Goal: Task Accomplishment & Management: Manage account settings

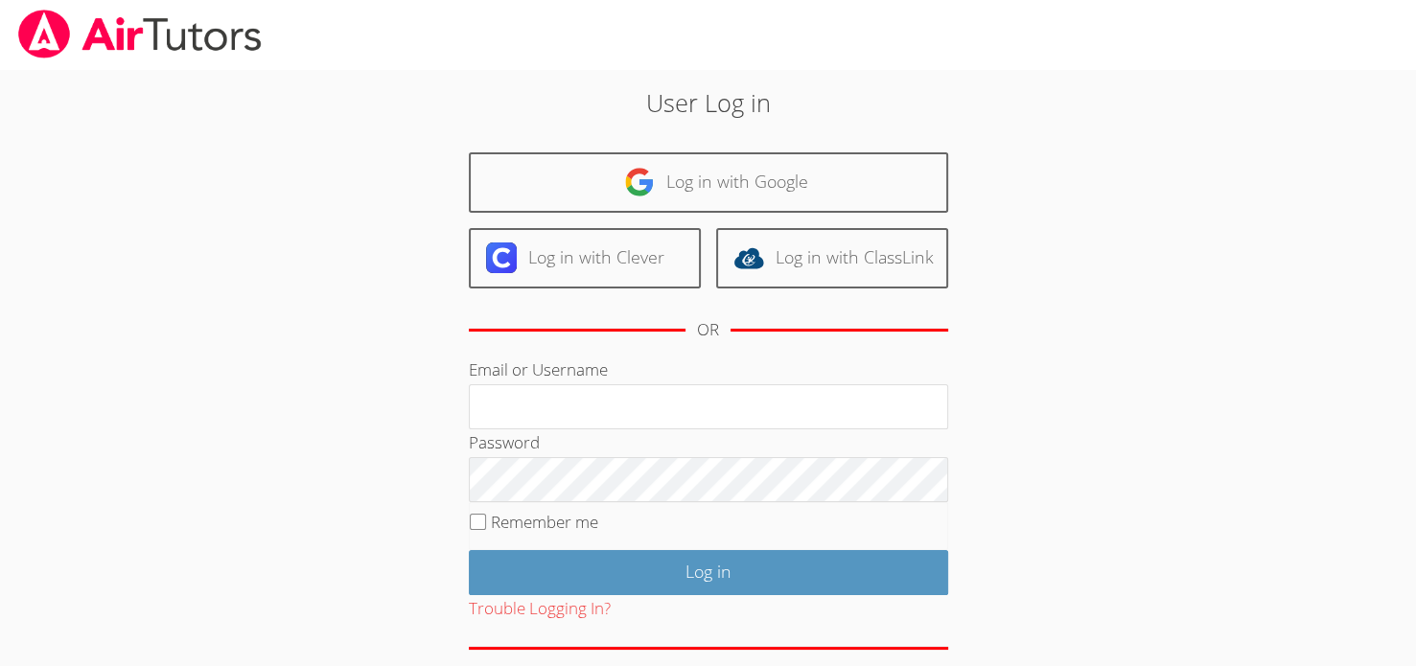
click at [514, 373] on label "Email or Username" at bounding box center [538, 370] width 139 height 22
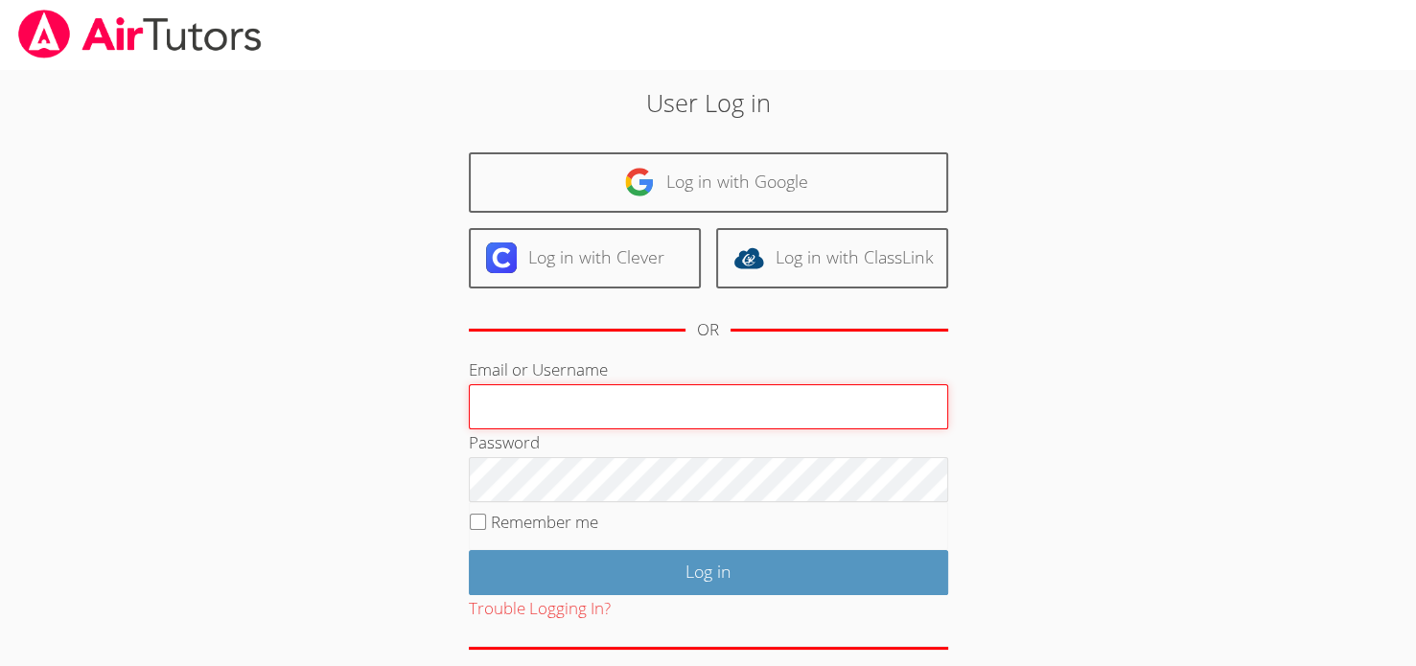
click at [514, 385] on input "Email or Username" at bounding box center [708, 408] width 479 height 46
click at [502, 411] on input "Email or Username" at bounding box center [708, 408] width 479 height 46
type input "M"
type input "mishary"
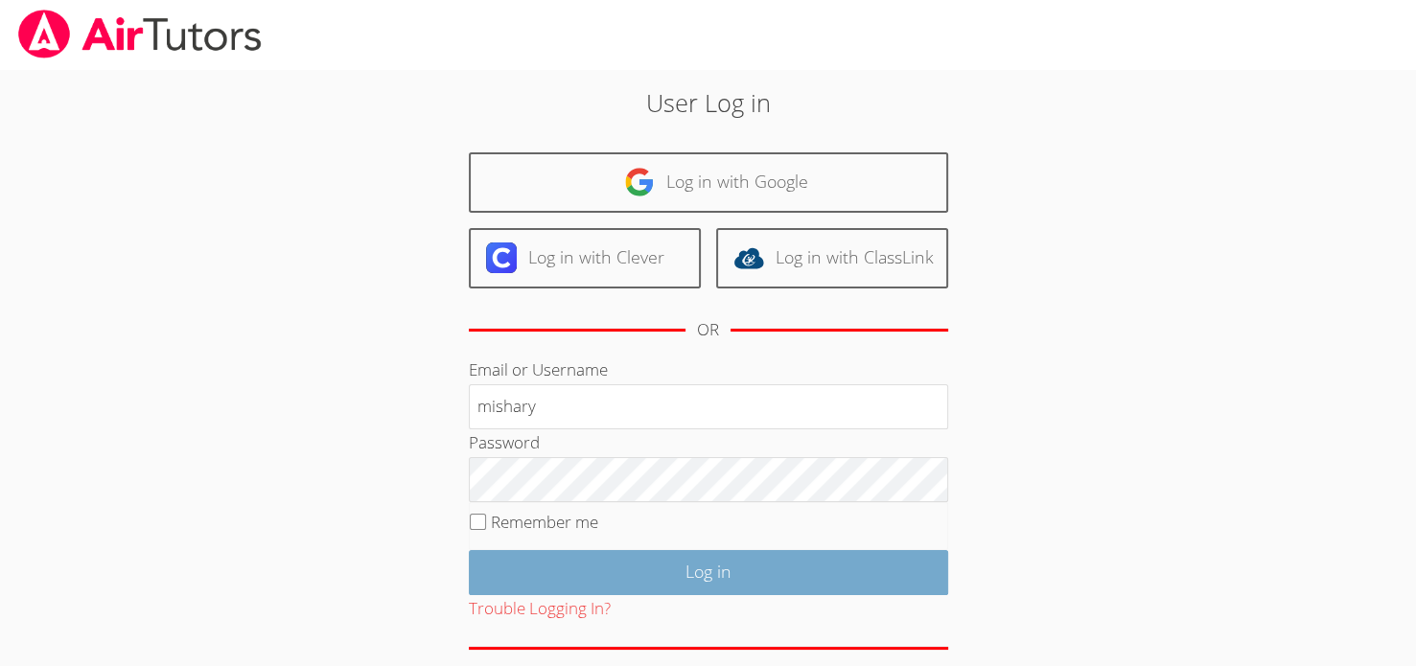
click at [645, 564] on input "Log in" at bounding box center [708, 572] width 479 height 45
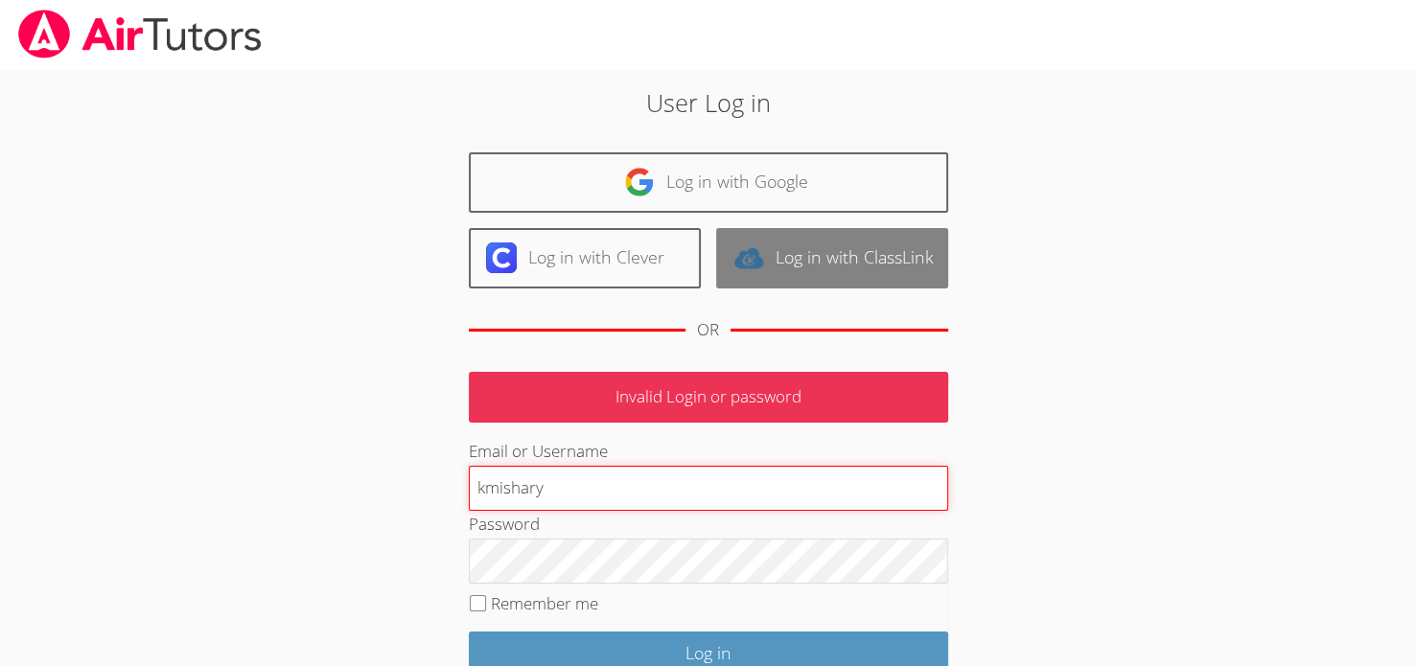
type input "mishary"
